Goal: Task Accomplishment & Management: Use online tool/utility

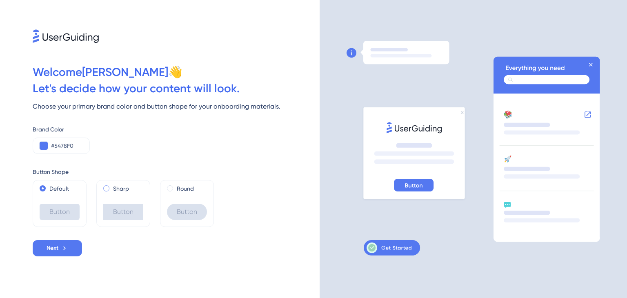
click at [118, 185] on label "Sharp" at bounding box center [121, 189] width 16 height 10
click at [185, 188] on label "Round" at bounding box center [185, 189] width 17 height 10
click at [53, 180] on div "Default" at bounding box center [59, 188] width 53 height 16
click at [42, 187] on span at bounding box center [43, 188] width 6 height 6
click at [48, 187] on input "radio" at bounding box center [48, 187] width 0 height 0
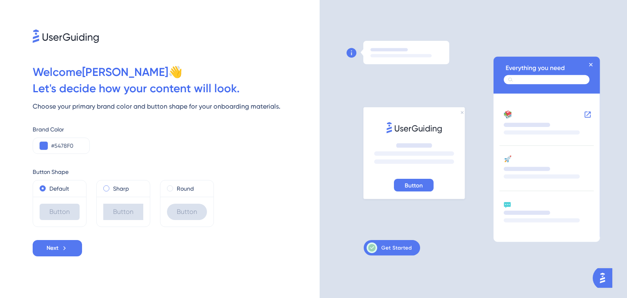
click at [119, 190] on label "Sharp" at bounding box center [121, 189] width 16 height 10
click at [184, 192] on label "Round" at bounding box center [185, 189] width 17 height 10
click at [123, 185] on label "Sharp" at bounding box center [121, 189] width 16 height 10
click at [51, 186] on label "Default" at bounding box center [59, 189] width 20 height 10
click at [180, 195] on div "Round" at bounding box center [186, 188] width 53 height 16
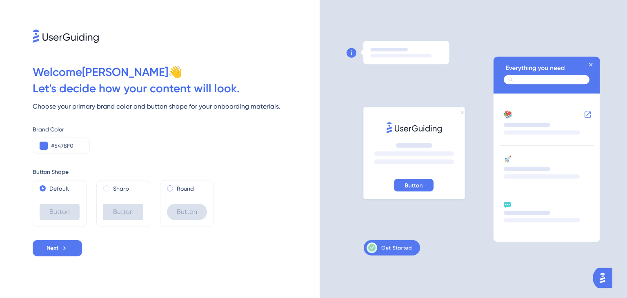
click at [183, 185] on label "Round" at bounding box center [185, 189] width 17 height 10
click at [75, 249] on button "Next" at bounding box center [57, 248] width 49 height 16
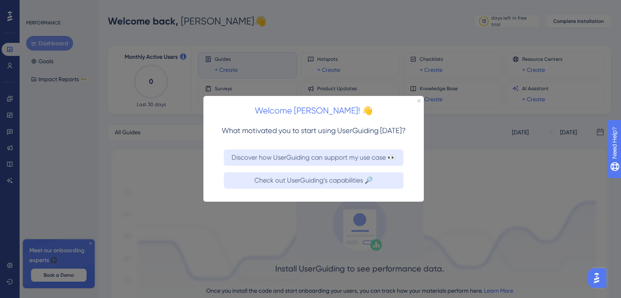
click at [416, 99] on div "Welcome [PERSON_NAME]! 👋" at bounding box center [313, 108] width 220 height 25
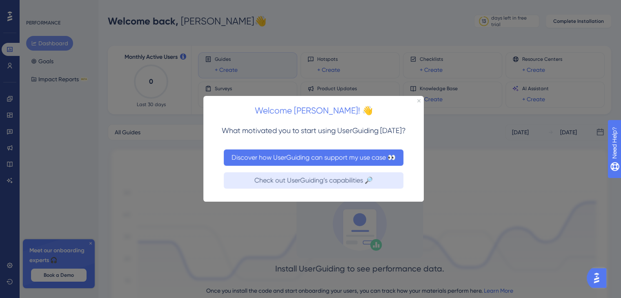
click at [348, 156] on button "Discover how UserGuiding can support my use case 👀" at bounding box center [314, 157] width 180 height 16
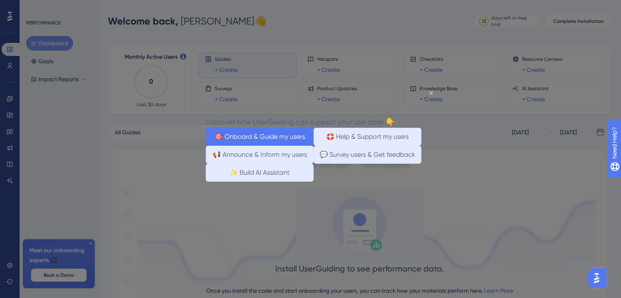
click at [301, 131] on button "🎯 Onboard & Guide my users" at bounding box center [260, 137] width 108 height 18
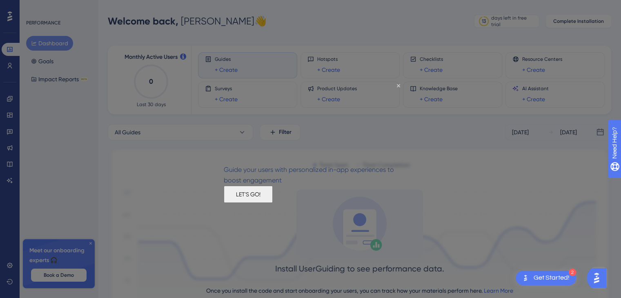
click at [273, 201] on button "LET'S GO!" at bounding box center [248, 194] width 49 height 17
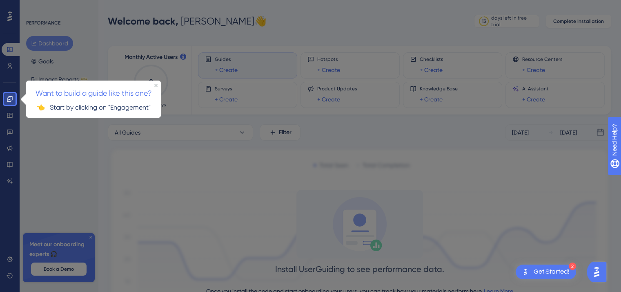
click at [17, 101] on div at bounding box center [322, 181] width 612 height 362
click at [9, 115] on div at bounding box center [9, 234] width 11 height 258
click at [10, 100] on icon at bounding box center [10, 99] width 7 height 7
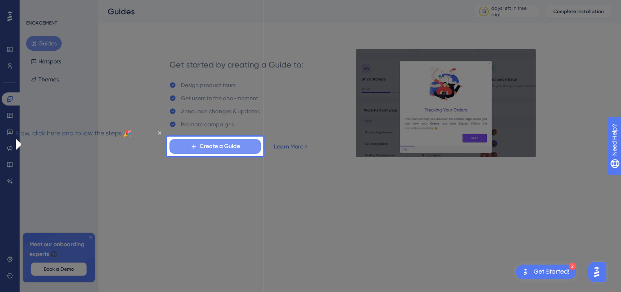
click at [224, 145] on span "Create a Guide" at bounding box center [220, 146] width 40 height 10
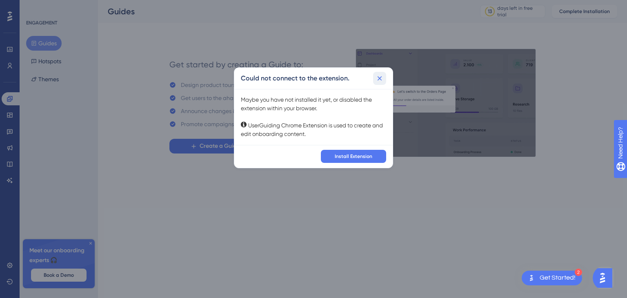
click at [377, 76] on icon at bounding box center [380, 78] width 8 height 8
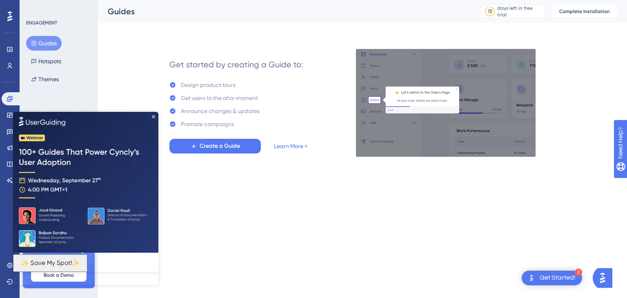
click at [154, 114] on img at bounding box center [85, 181] width 145 height 141
